Goal: Task Accomplishment & Management: Manage account settings

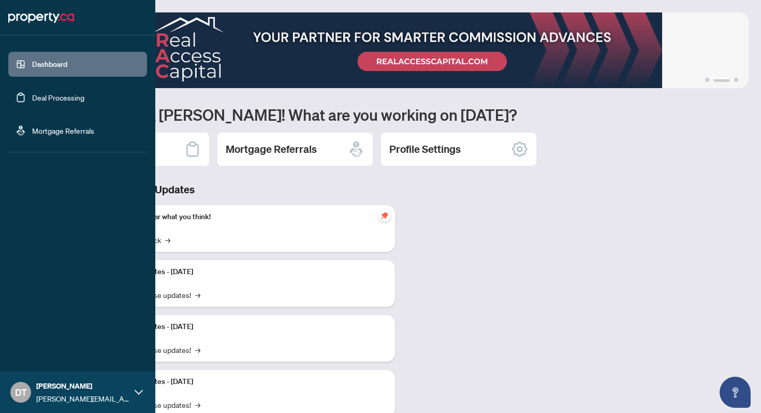
click at [32, 95] on link "Deal Processing" at bounding box center [58, 97] width 52 height 9
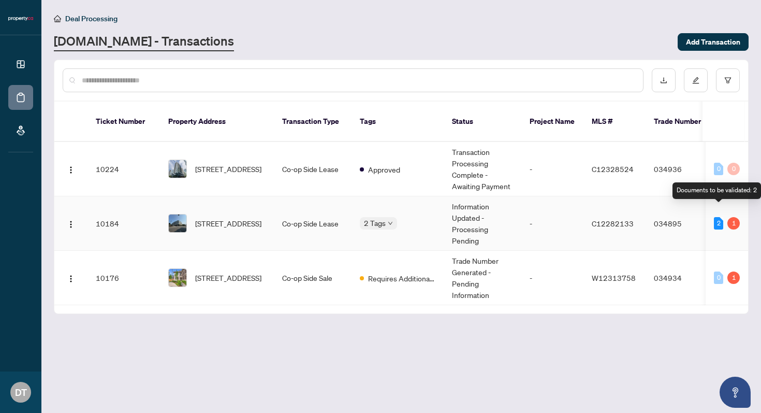
click at [719, 217] on div "2" at bounding box center [718, 223] width 9 height 12
click at [437, 210] on td "2 Tags" at bounding box center [397, 223] width 92 height 54
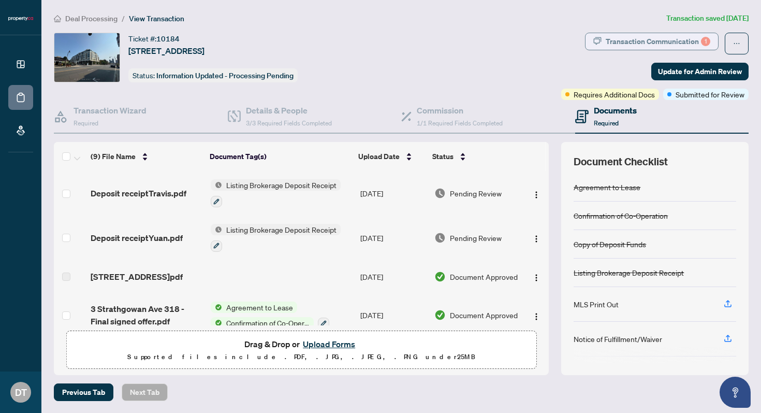
click at [664, 39] on div "Transaction Communication 1" at bounding box center [658, 41] width 105 height 17
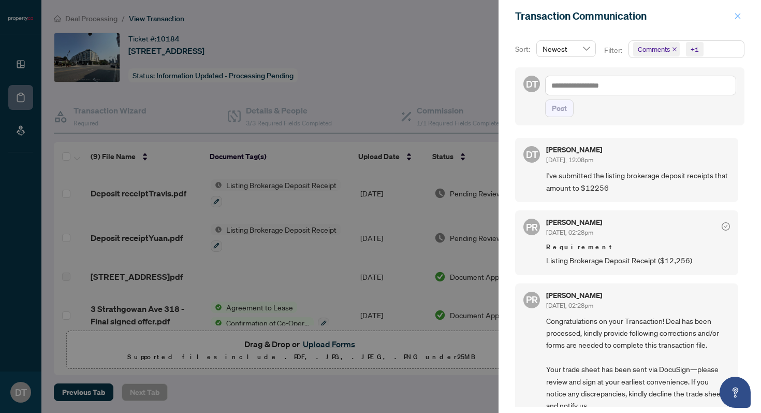
click at [737, 15] on icon "close" at bounding box center [737, 15] width 7 height 7
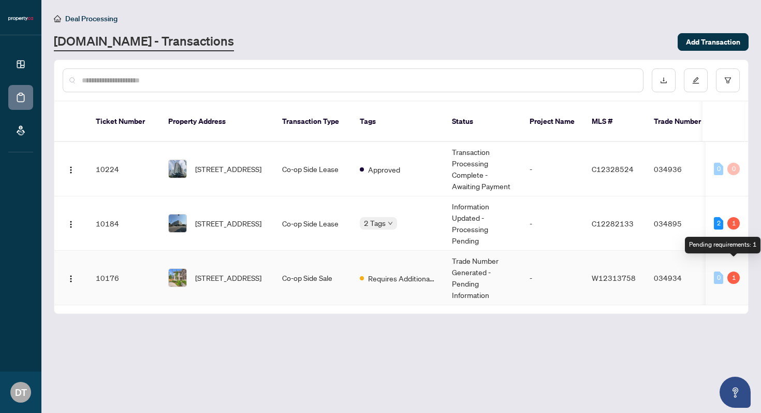
click at [733, 271] on div "1" at bounding box center [733, 277] width 12 height 12
